Goal: Transaction & Acquisition: Download file/media

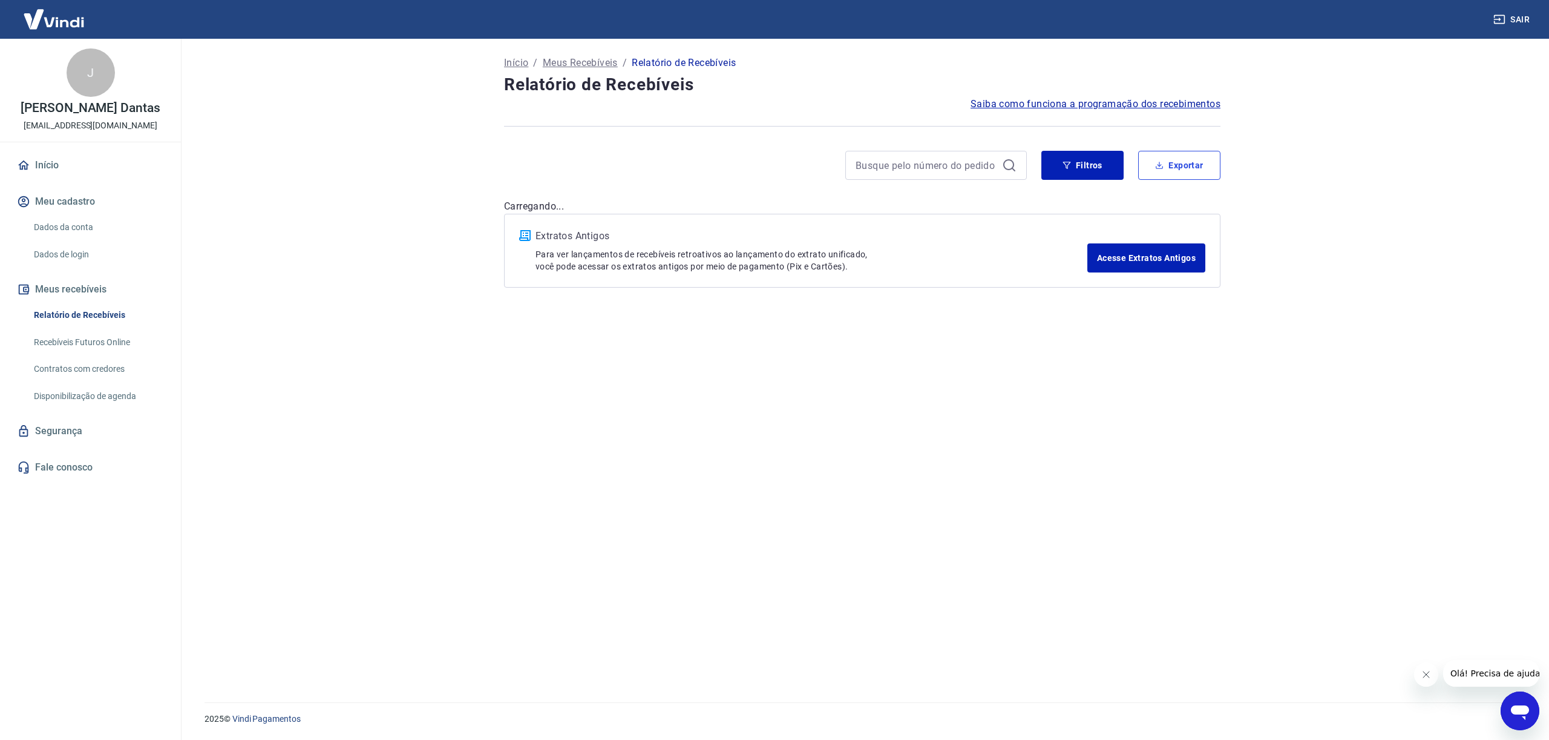
click at [1179, 163] on button "Exportar" at bounding box center [1179, 165] width 82 height 29
click at [1184, 163] on div "Exportar Período Hoje Última semana Últimos 15 dias Últimos 30 dias Últimos 90 …" at bounding box center [774, 370] width 1549 height 740
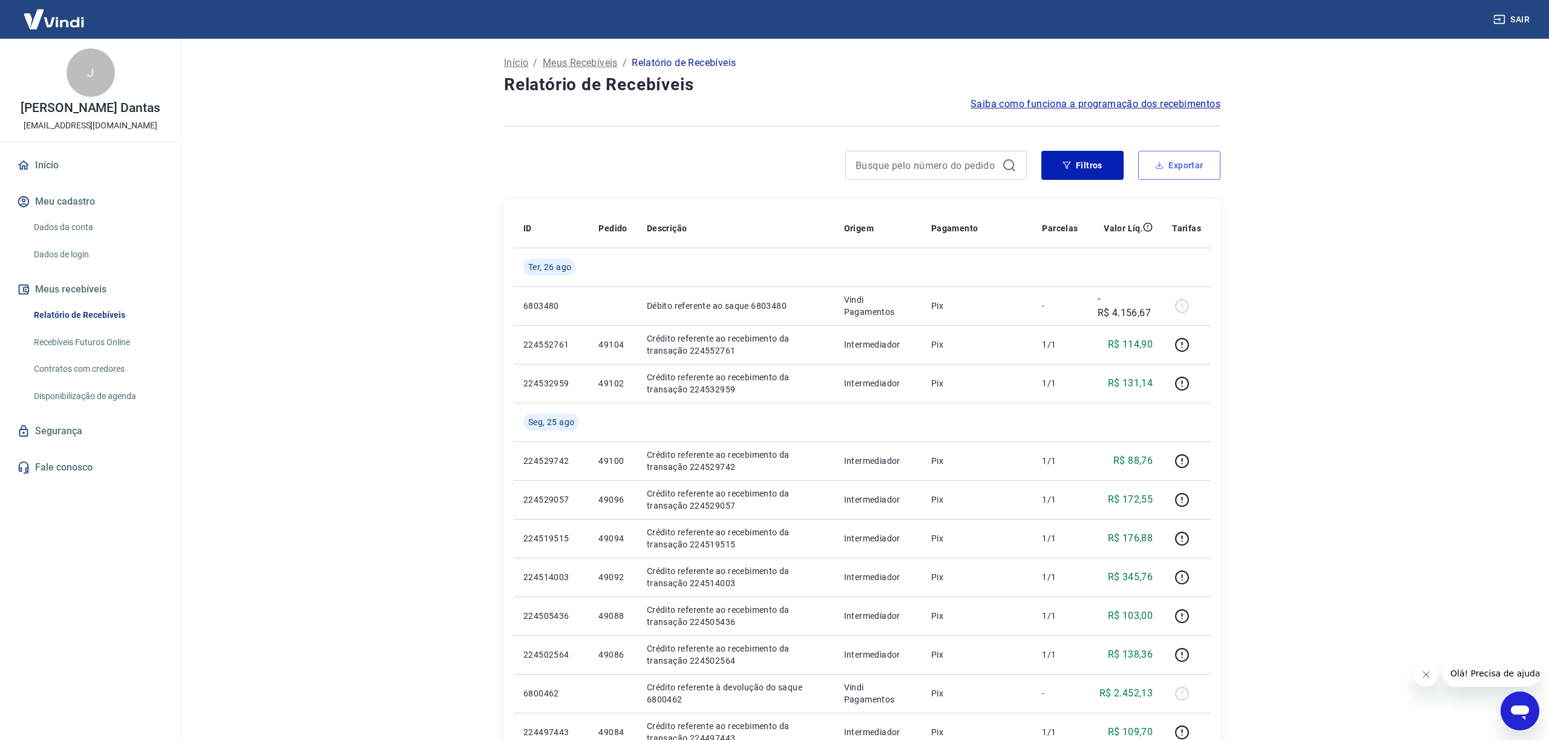
click at [1179, 166] on button "Exportar" at bounding box center [1179, 165] width 82 height 29
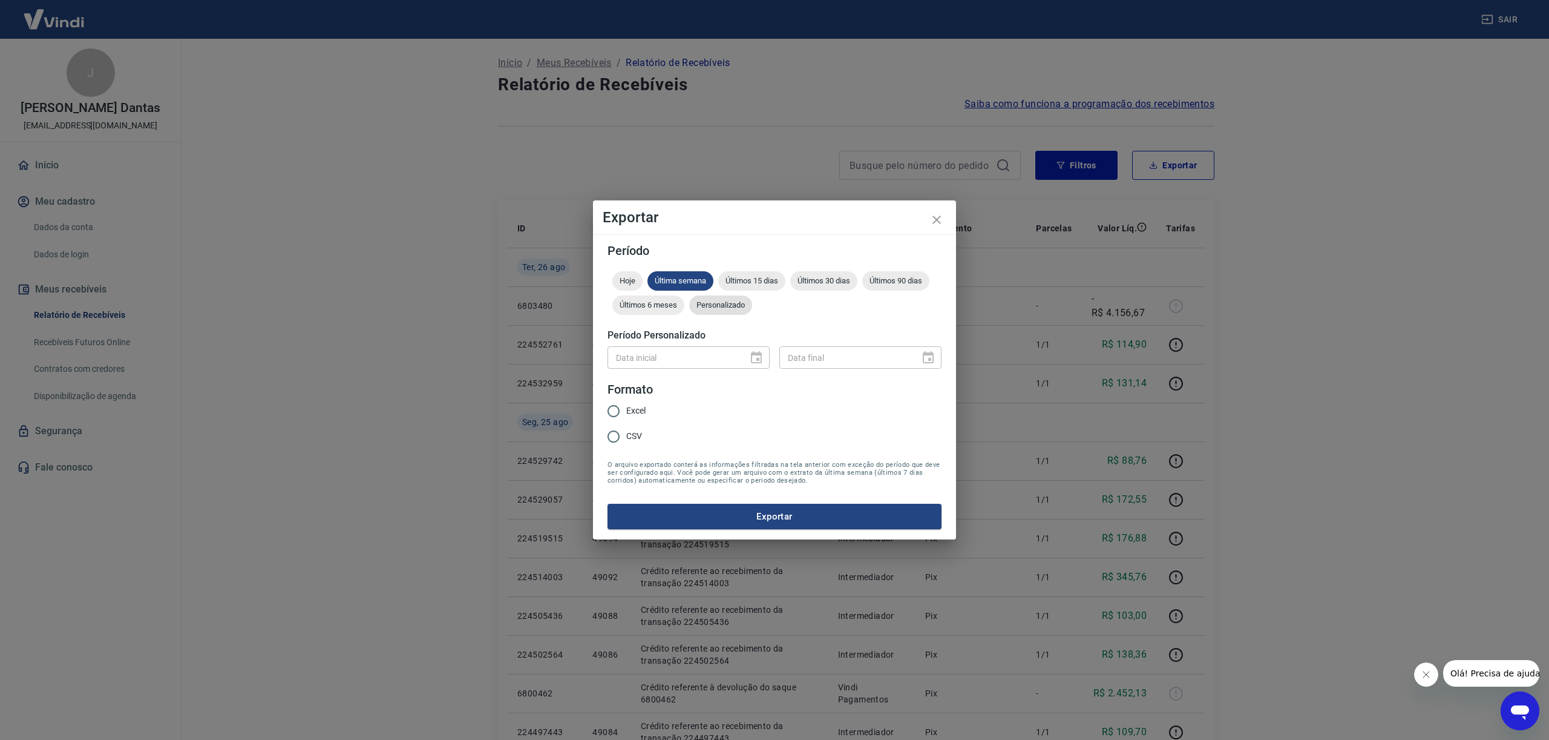
click at [729, 301] on span "Personalizado" at bounding box center [720, 304] width 63 height 9
click at [755, 355] on icon "Choose date" at bounding box center [756, 357] width 11 height 12
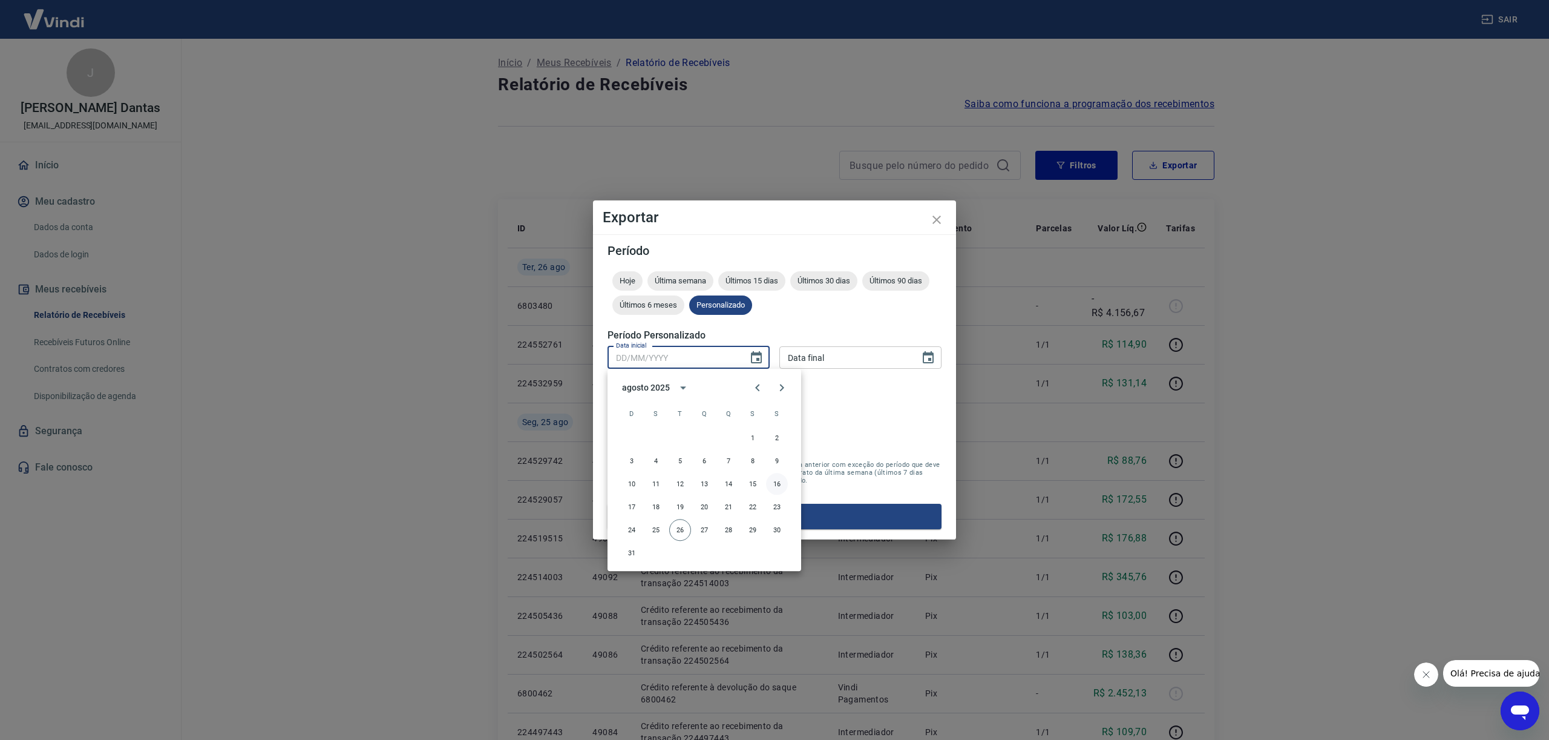
click at [778, 481] on button "16" at bounding box center [777, 484] width 22 height 22
type input "[DATE]"
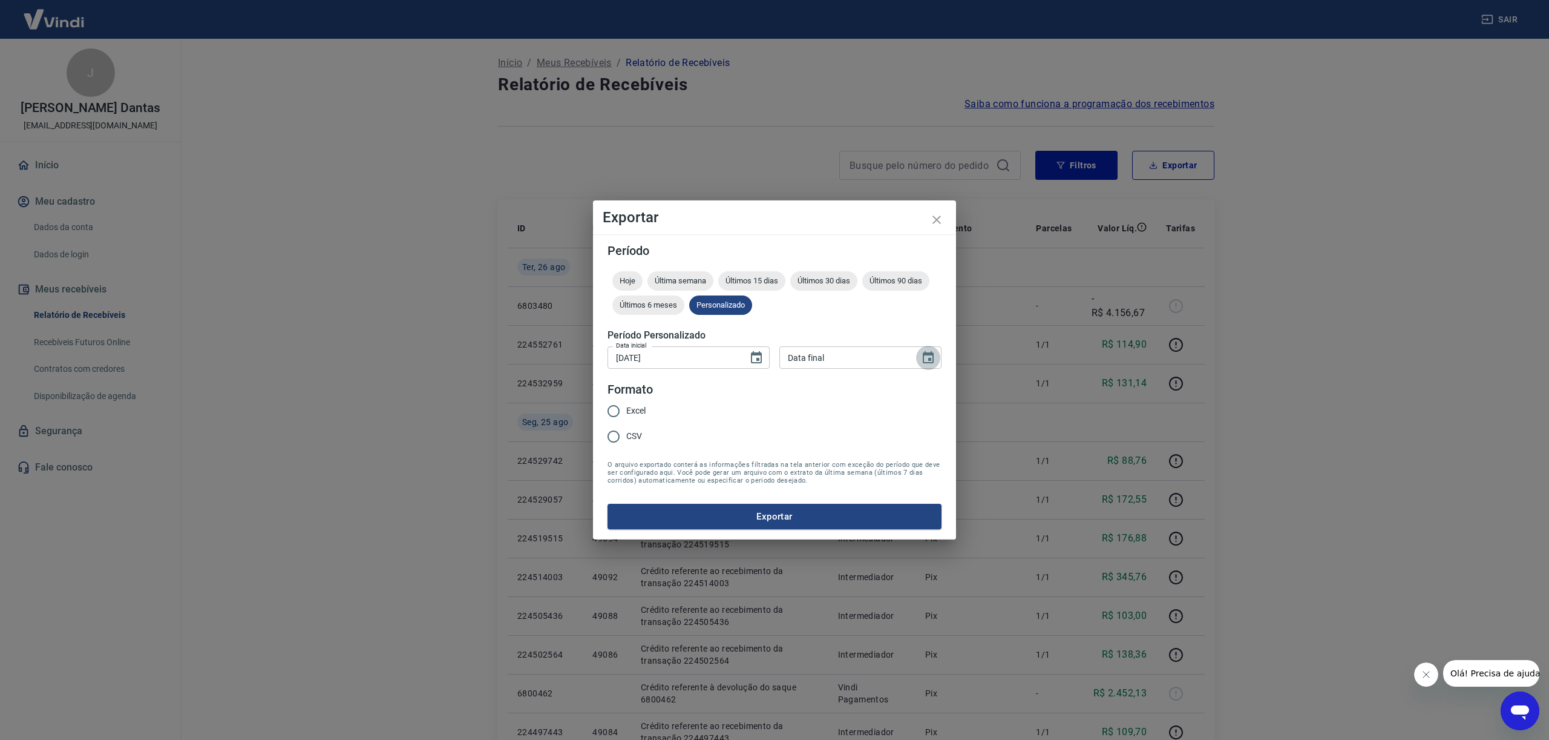
click at [928, 354] on icon "Choose date" at bounding box center [928, 357] width 11 height 12
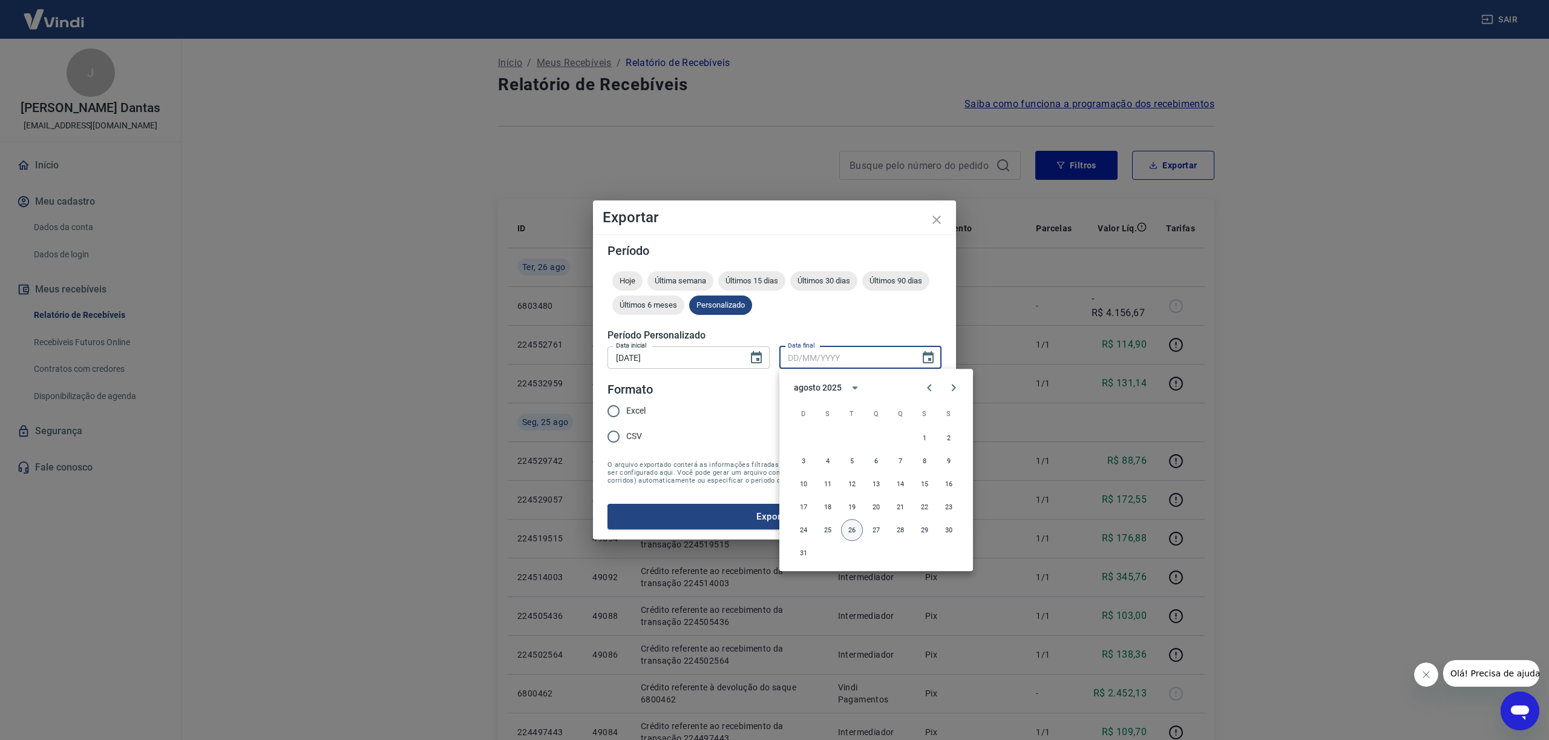
click at [847, 528] on button "26" at bounding box center [852, 530] width 22 height 22
type input "[DATE]"
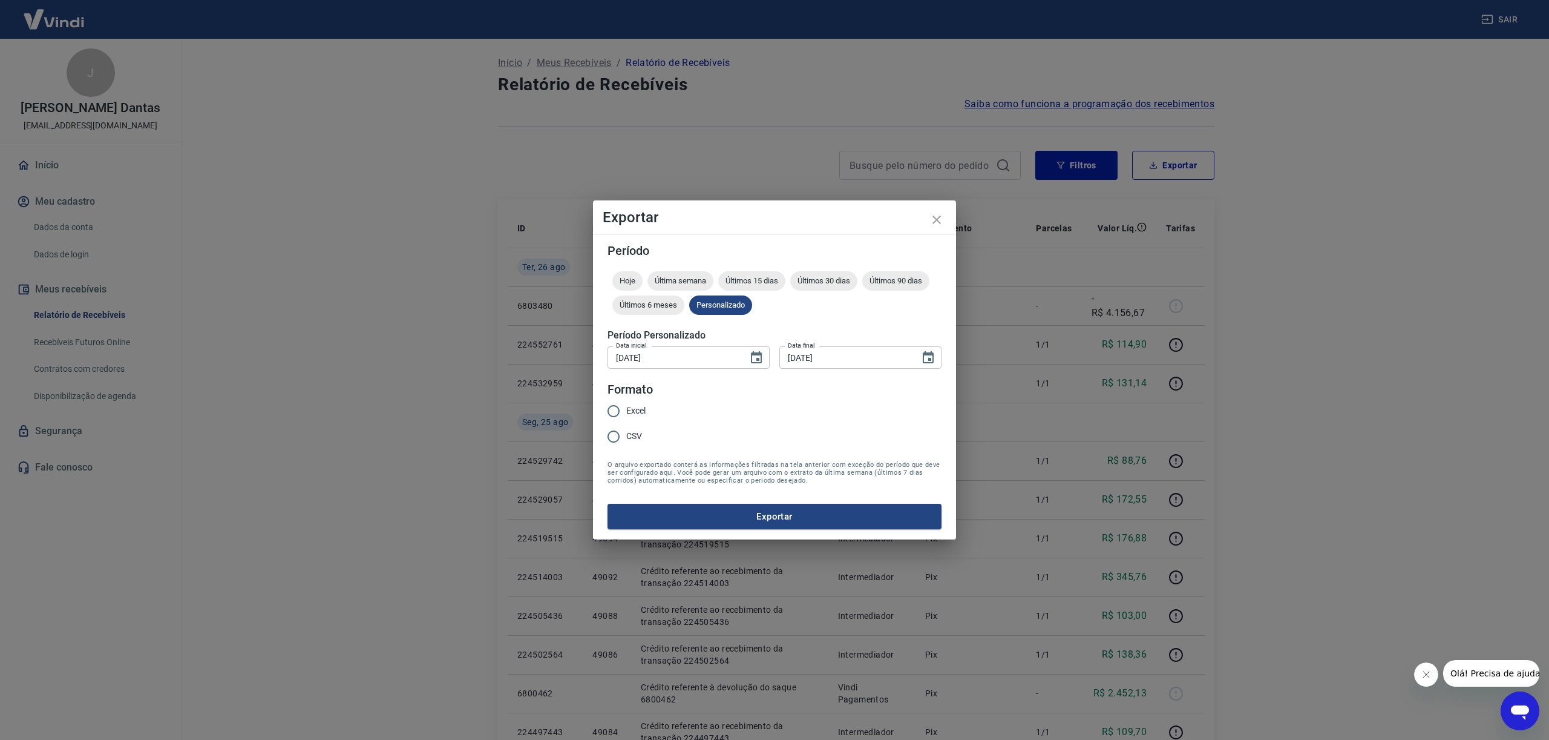
drag, startPoint x: 609, startPoint y: 433, endPoint x: 690, endPoint y: 470, distance: 89.1
click at [610, 433] on input "CSV" at bounding box center [613, 436] width 25 height 25
radio input "true"
drag, startPoint x: 777, startPoint y: 519, endPoint x: 1098, endPoint y: 487, distance: 322.3
click at [778, 518] on button "Exportar" at bounding box center [775, 516] width 334 height 25
